Goal: Task Accomplishment & Management: Manage account settings

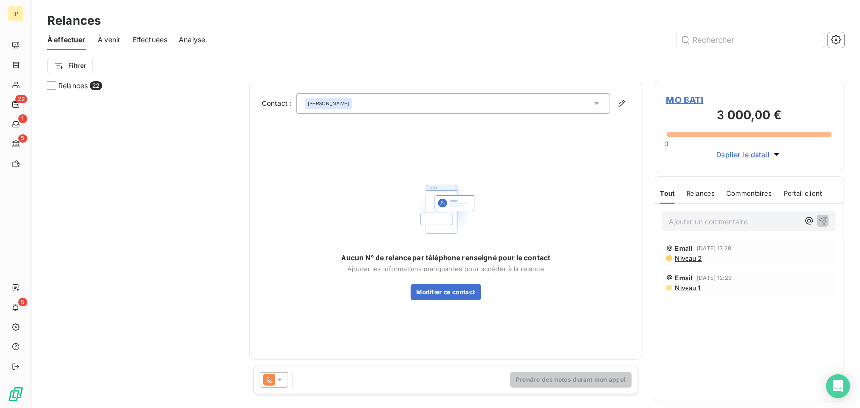
scroll to position [305, 183]
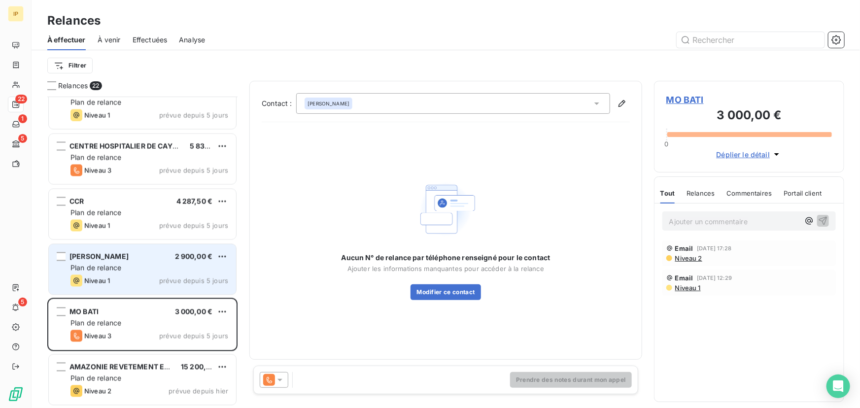
click at [166, 265] on div "Plan de relance" at bounding box center [149, 268] width 158 height 10
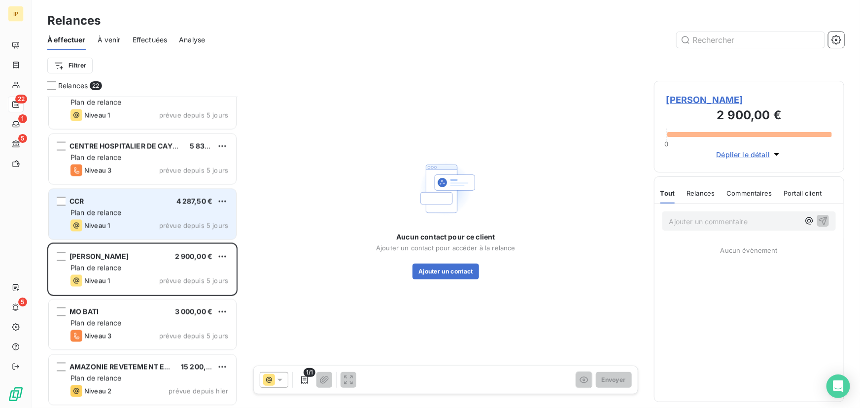
click at [164, 216] on div "Plan de relance" at bounding box center [149, 213] width 158 height 10
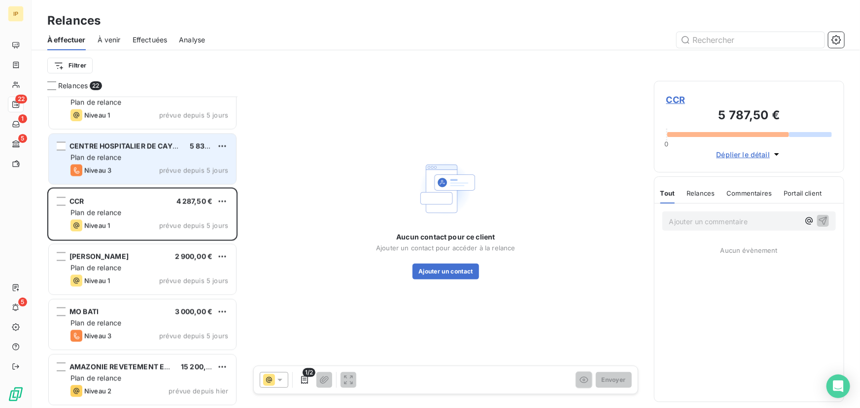
click at [166, 168] on span "prévue depuis 5 jours" at bounding box center [193, 171] width 69 height 8
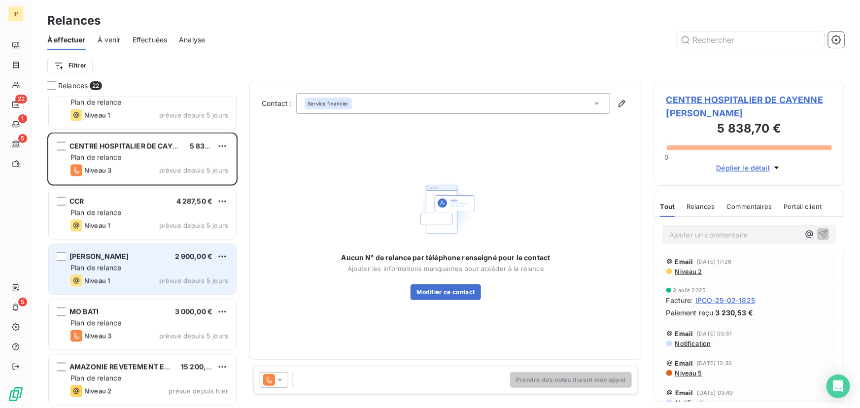
click at [164, 278] on span "prévue depuis 5 jours" at bounding box center [193, 281] width 69 height 8
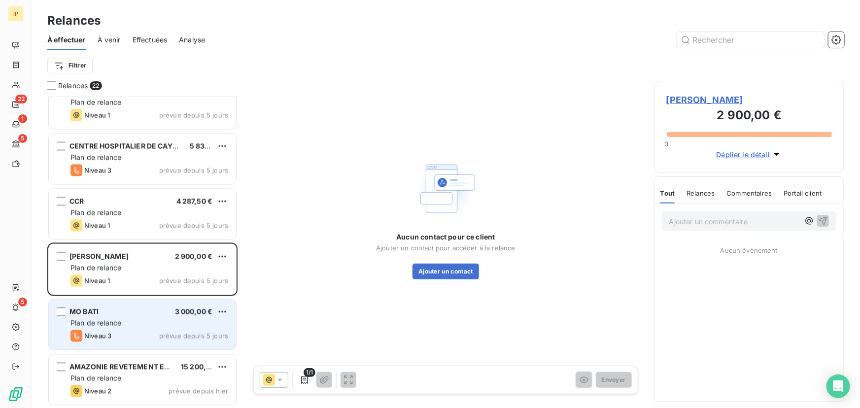
click at [168, 314] on div "MO BATI 3 000,00 €" at bounding box center [149, 312] width 158 height 9
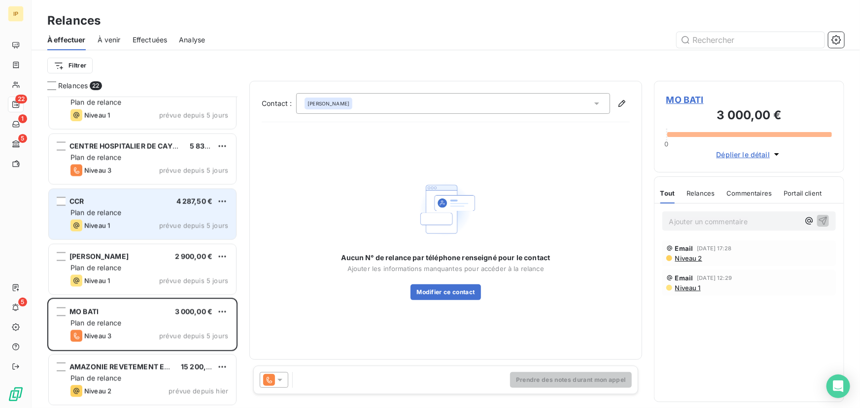
click at [159, 196] on div "CCR 4 287,50 € Plan de relance Niveau 1 prévue depuis 5 jours" at bounding box center [142, 214] width 187 height 50
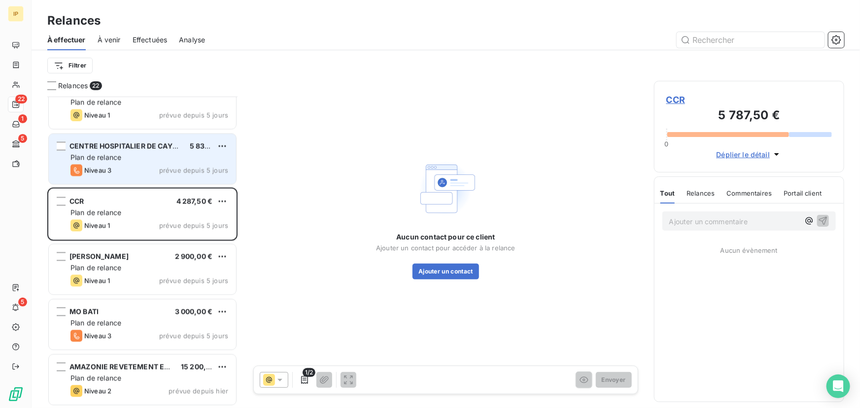
click at [162, 165] on div "Niveau 3 prévue depuis 5 jours" at bounding box center [149, 171] width 158 height 12
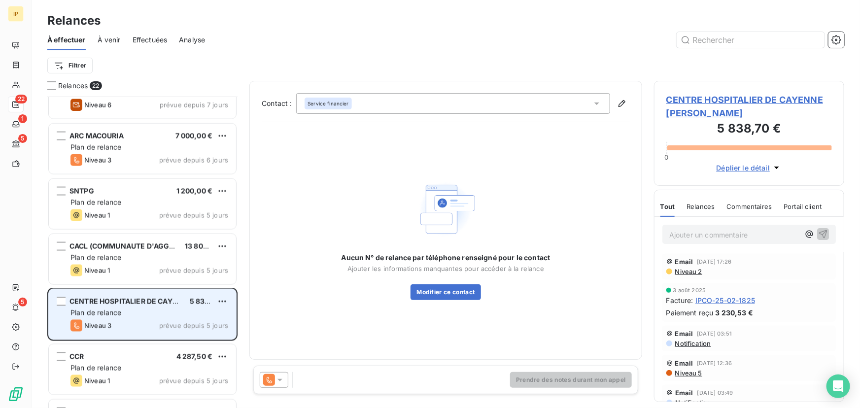
scroll to position [724, 0]
